Goal: Download file/media

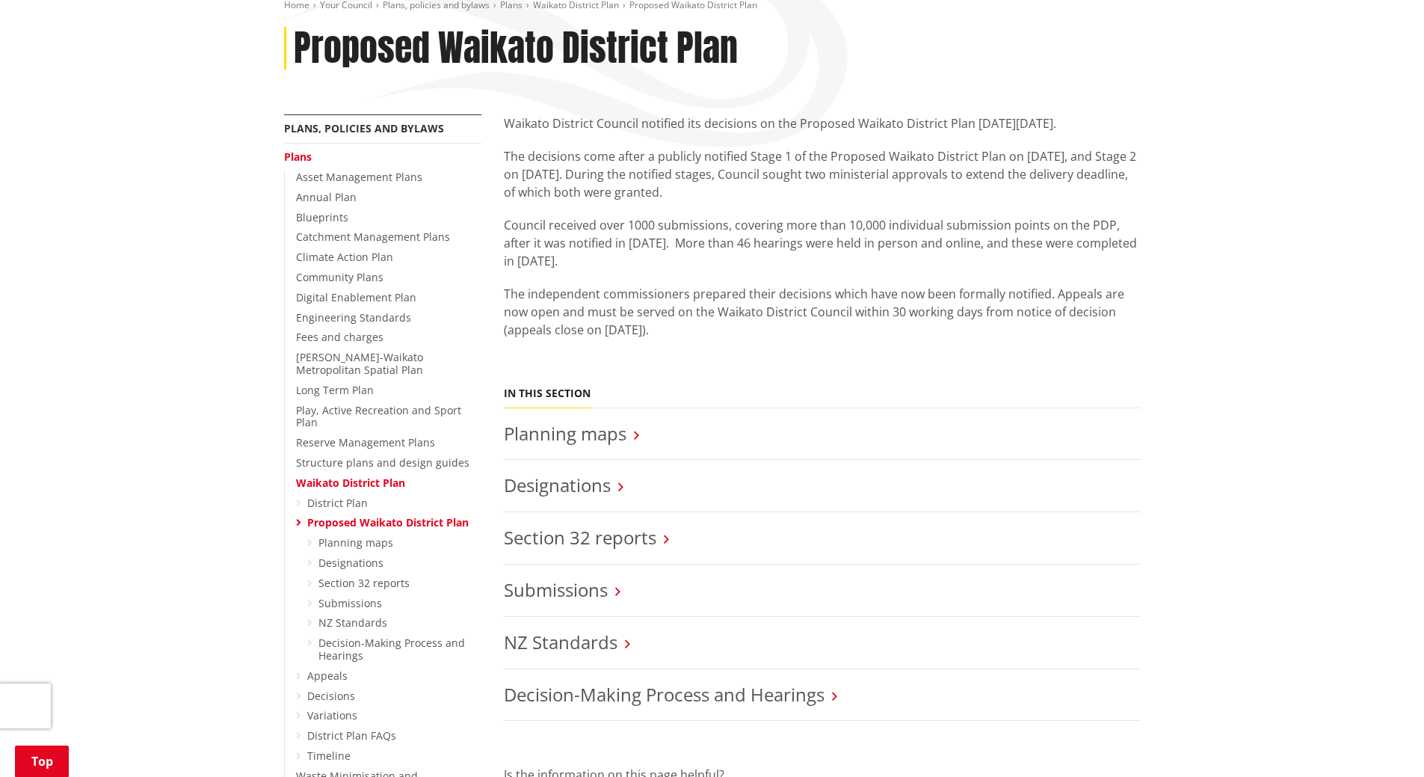
scroll to position [224, 0]
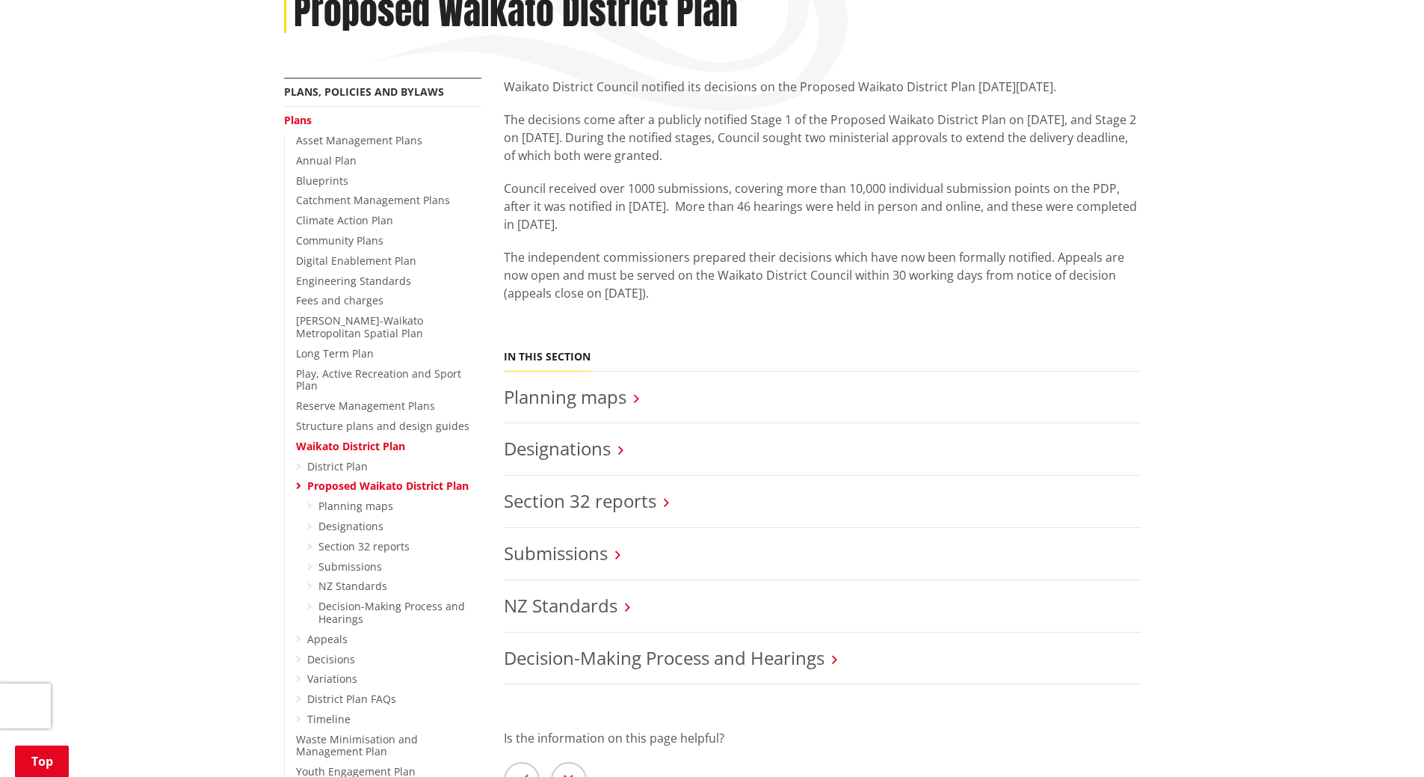
click at [357, 439] on link "Waikato District Plan" at bounding box center [350, 446] width 109 height 14
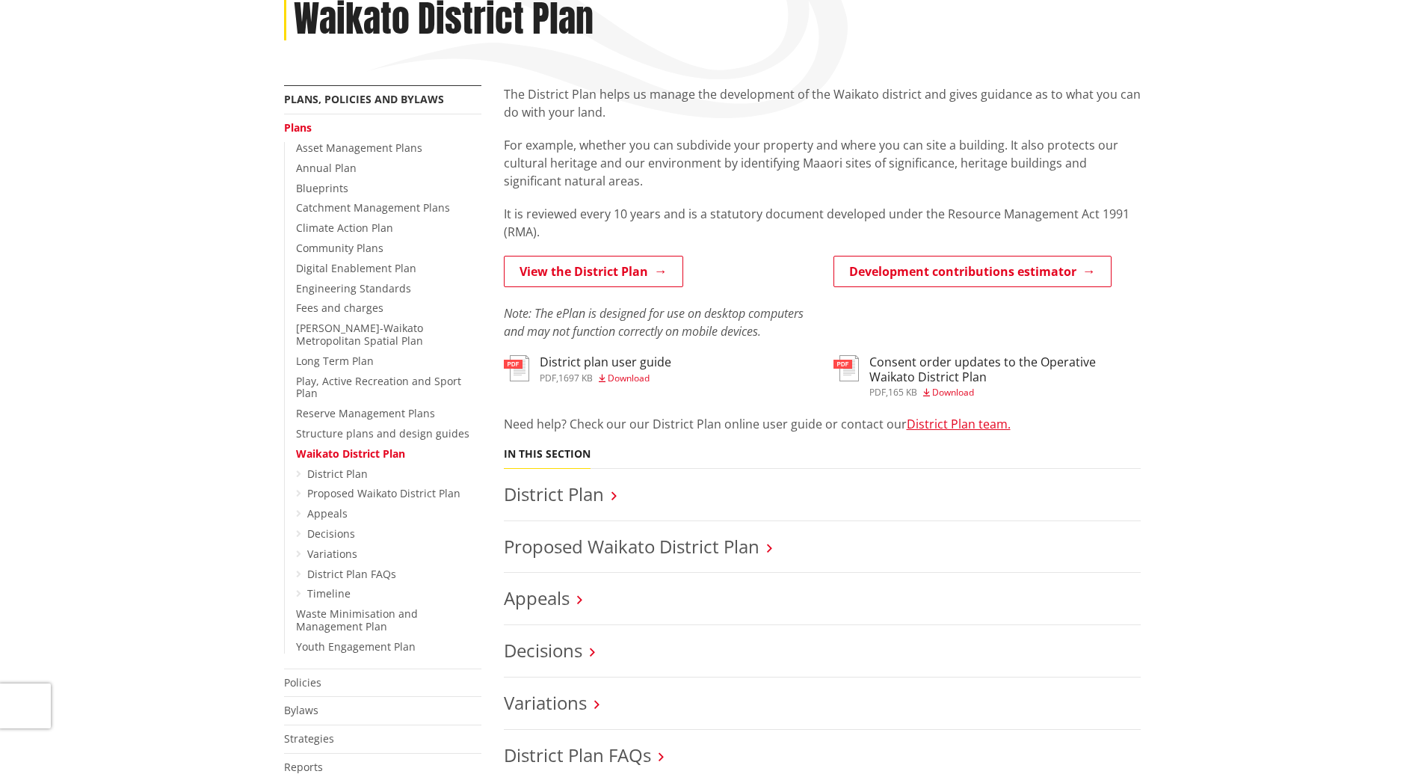
scroll to position [224, 0]
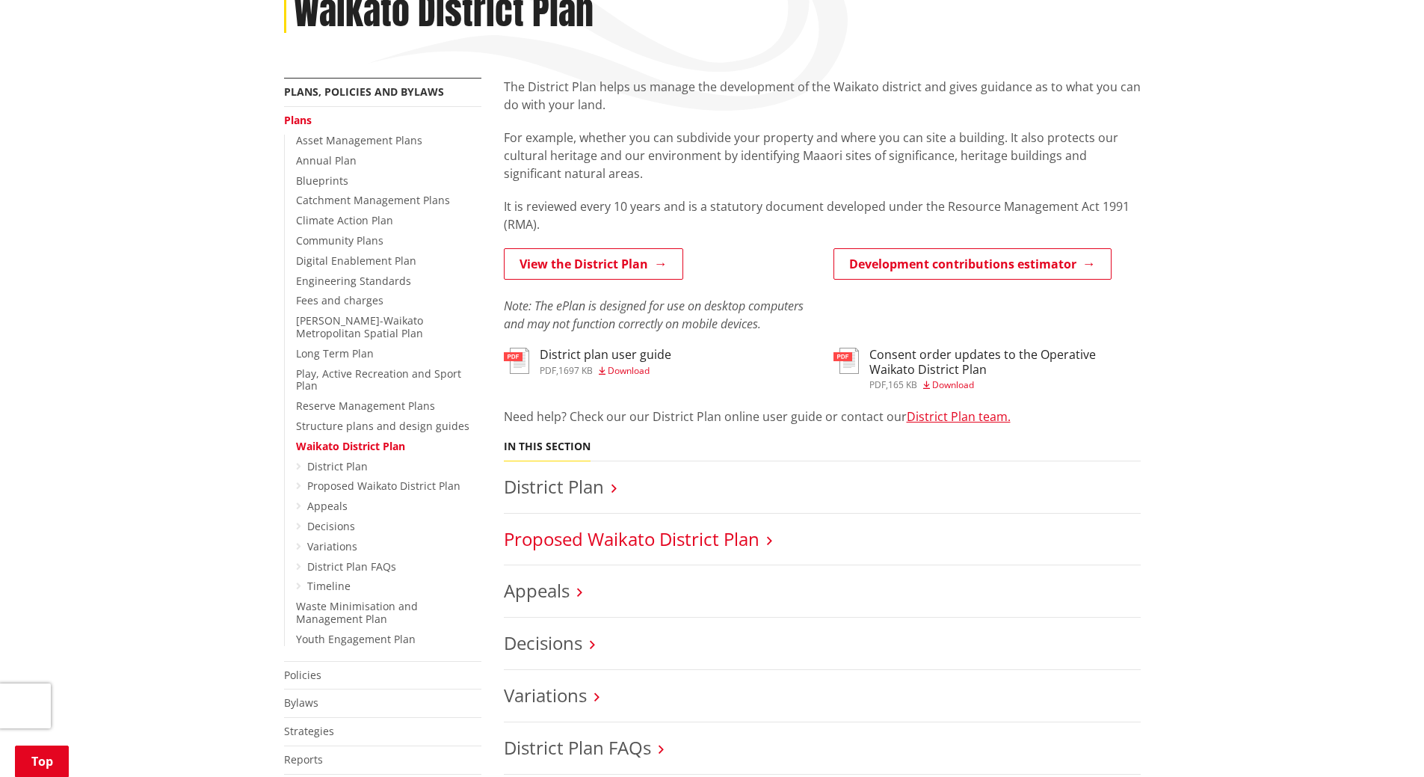
click at [598, 537] on link "Proposed Waikato District Plan" at bounding box center [632, 538] width 256 height 25
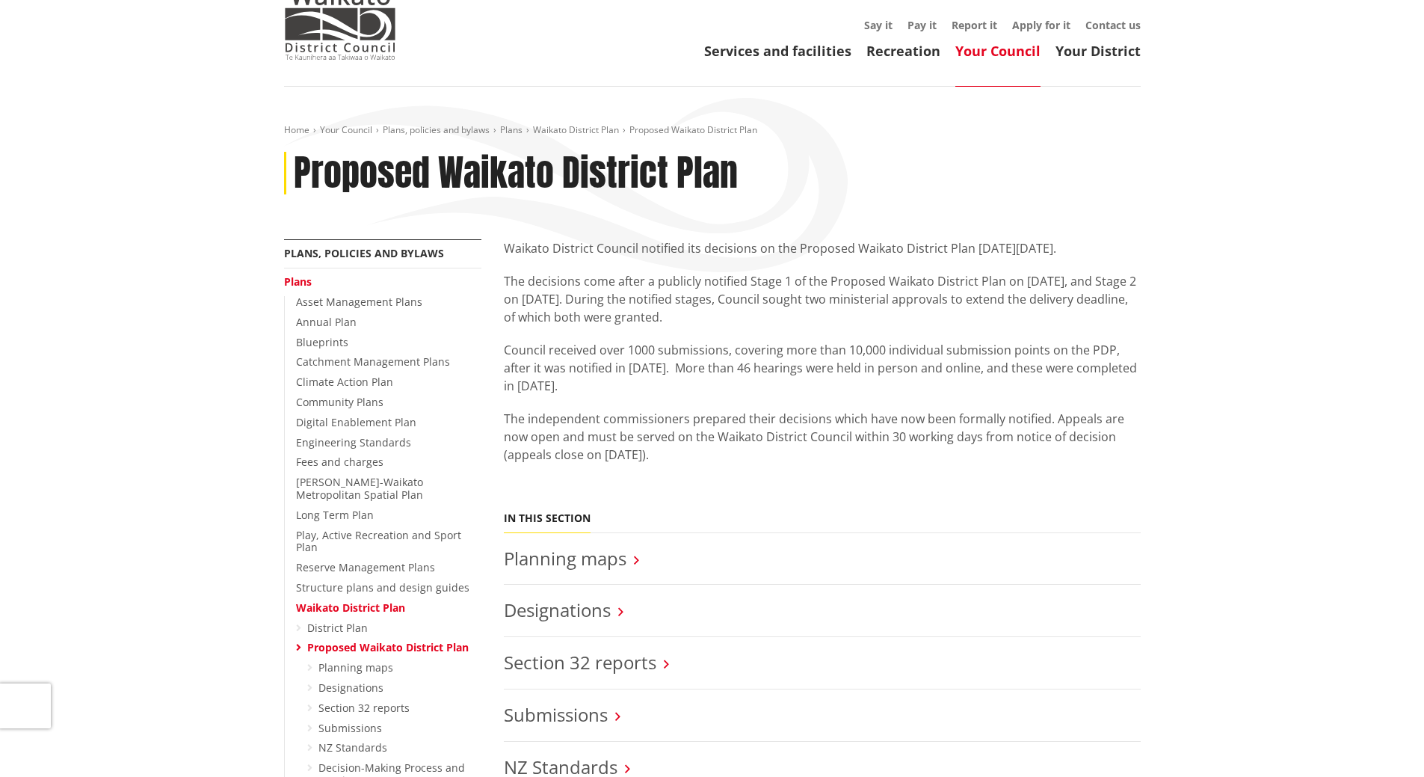
scroll to position [224, 0]
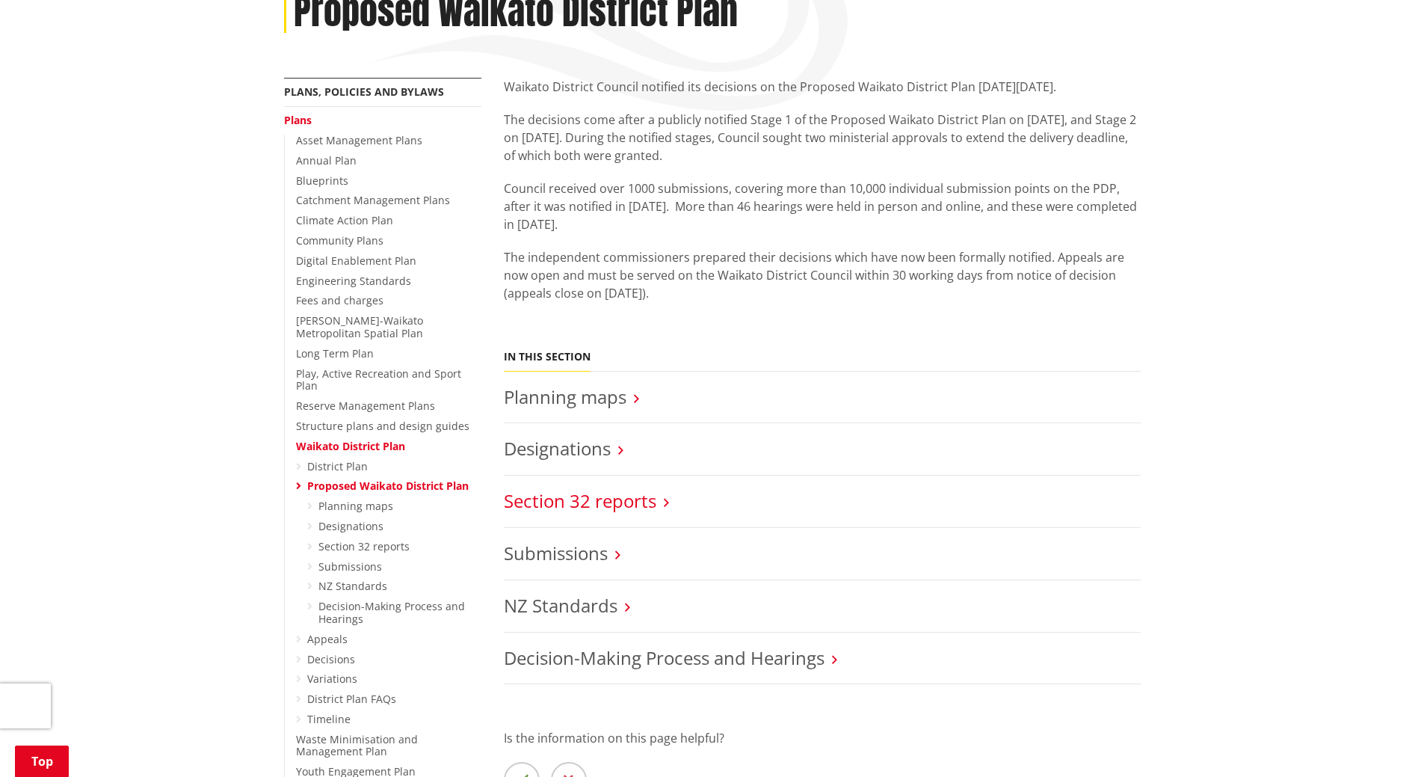
click at [626, 502] on link "Section 32 reports" at bounding box center [580, 500] width 152 height 25
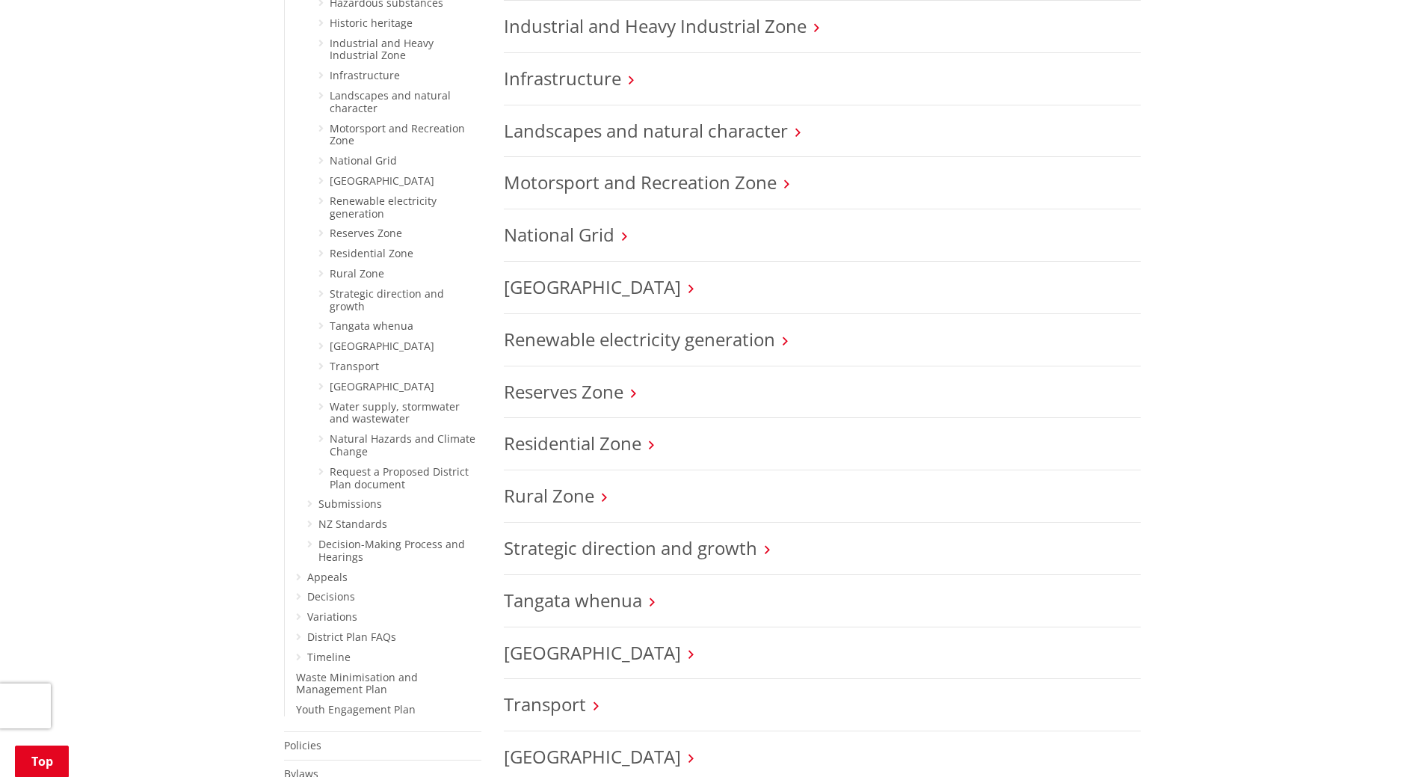
scroll to position [1196, 0]
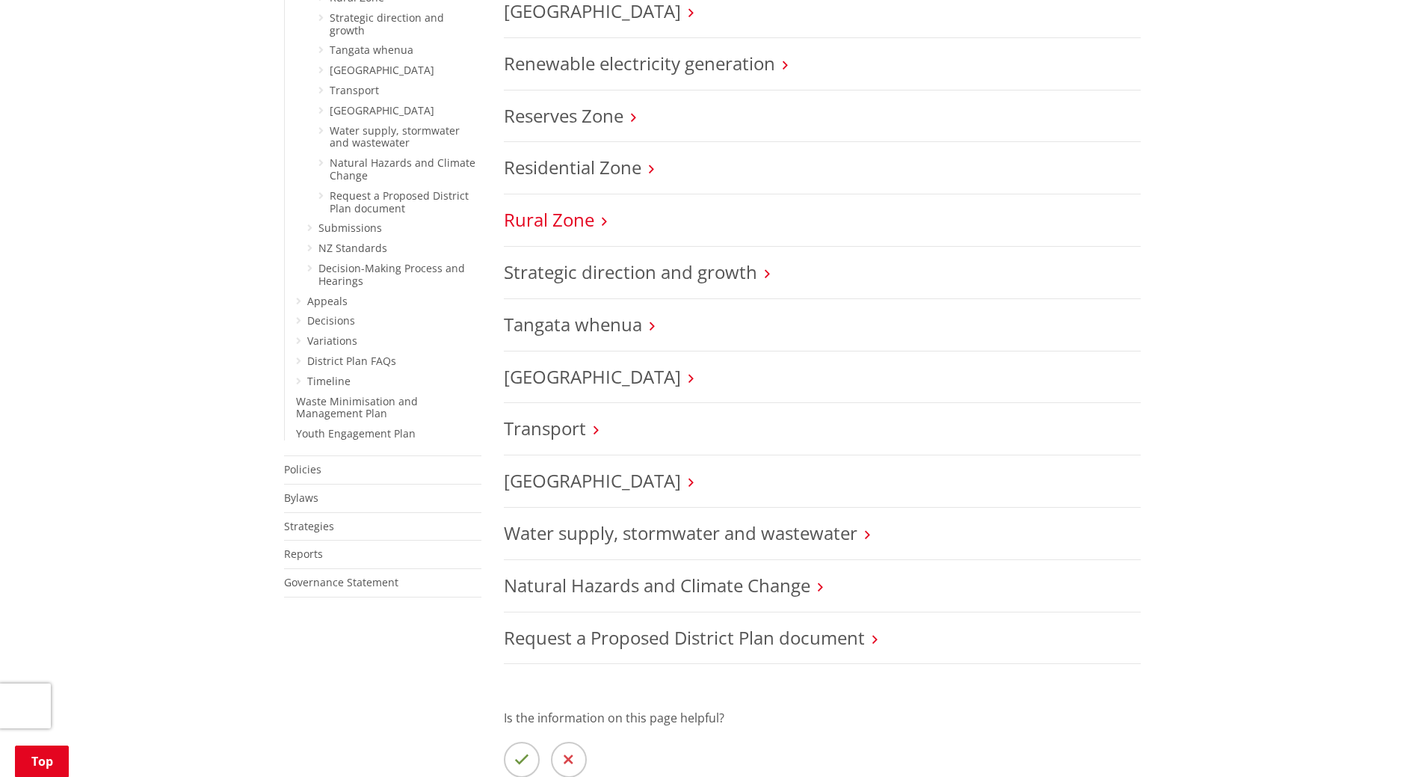
click at [588, 218] on link "Rural Zone" at bounding box center [549, 219] width 90 height 25
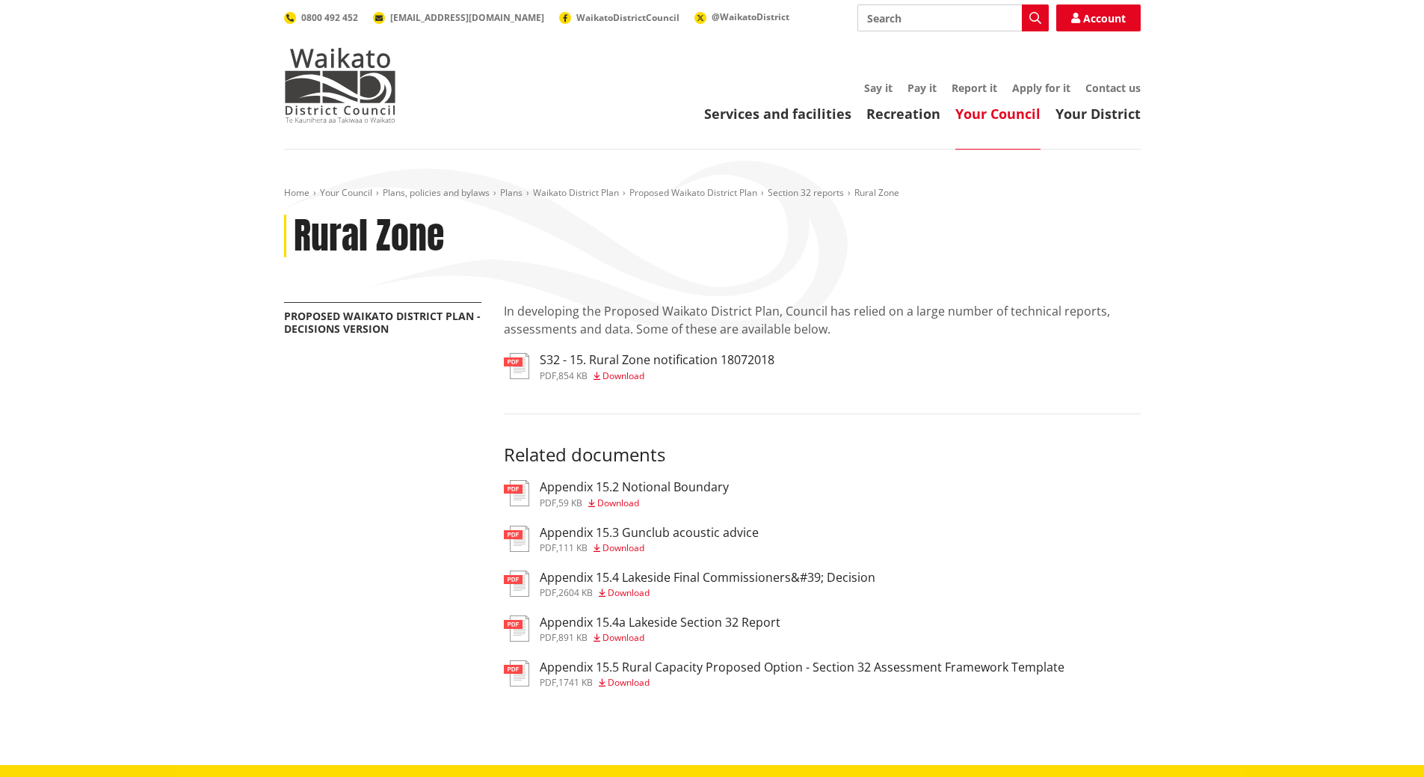
click at [630, 377] on span "Download" at bounding box center [623, 375] width 42 height 13
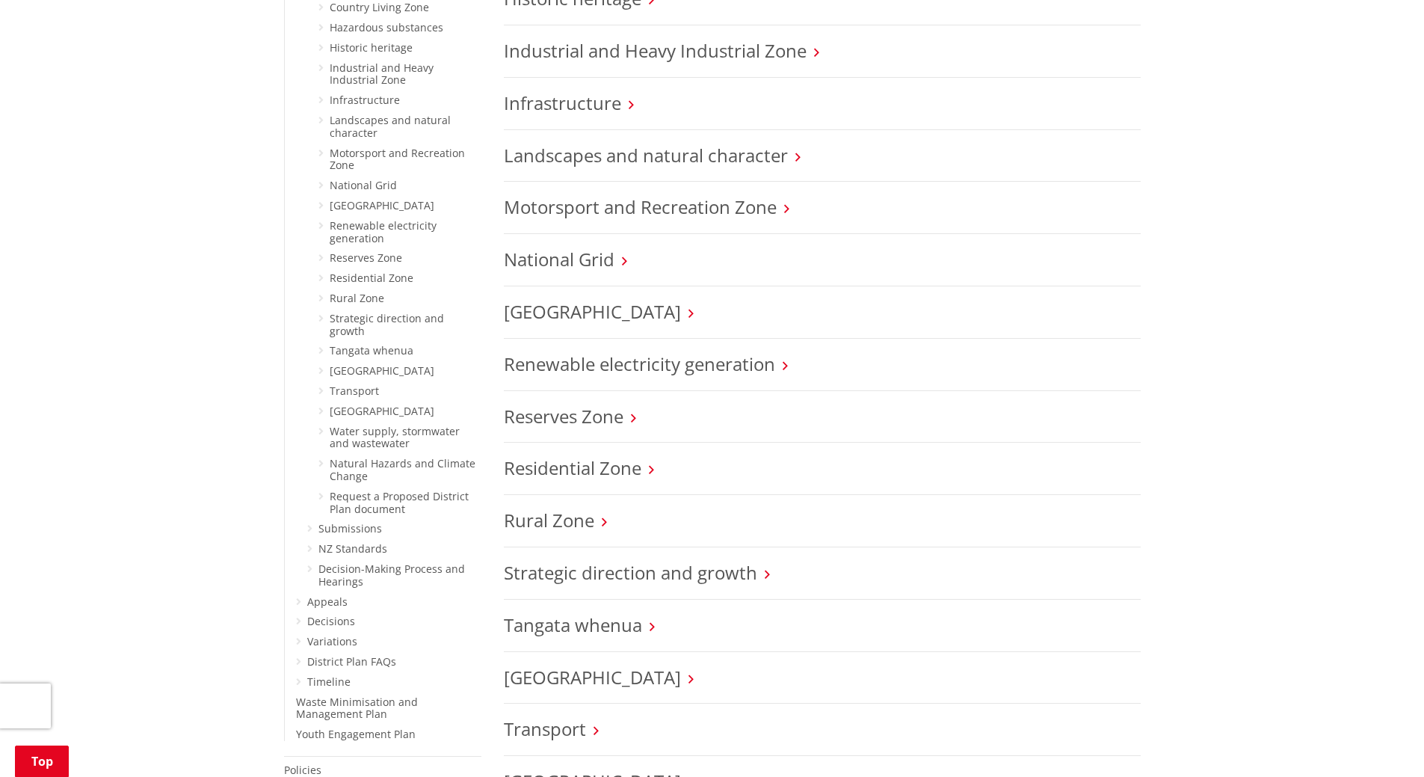
scroll to position [673, 0]
